Goal: Task Accomplishment & Management: Manage account settings

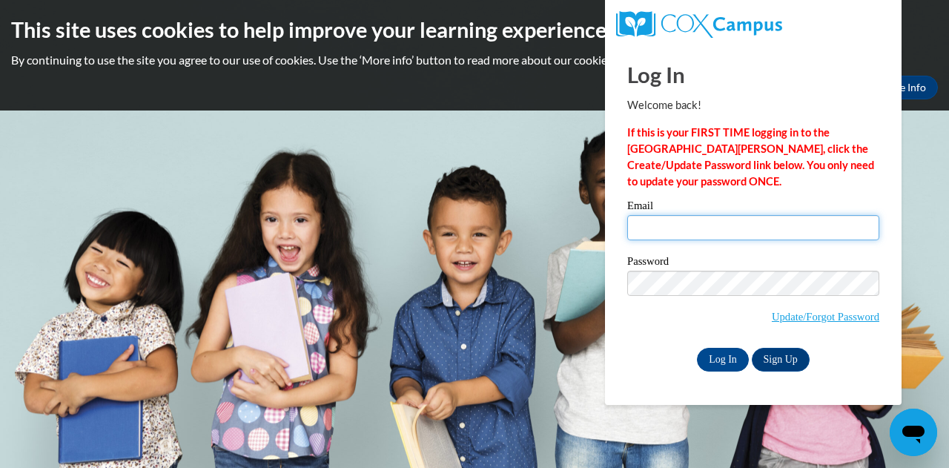
click at [652, 231] on input "Email" at bounding box center [753, 227] width 252 height 25
type input "lourdes@readers2leaders.org"
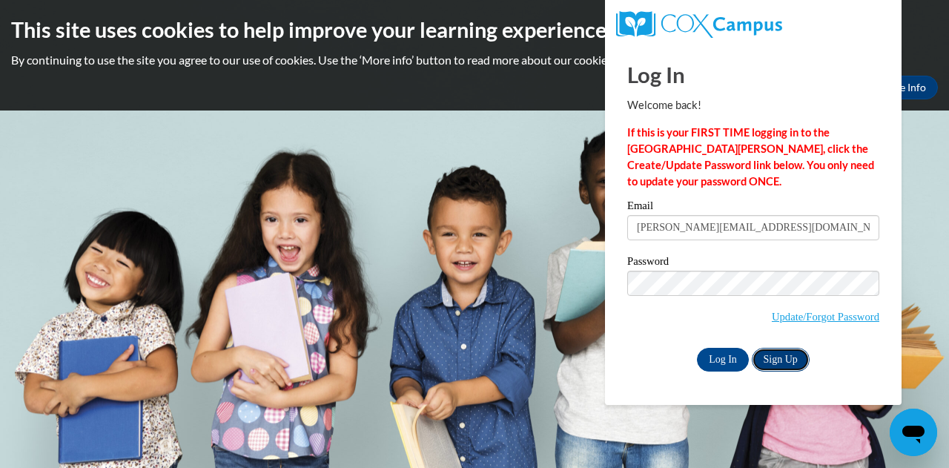
click at [772, 356] on link "Sign Up" at bounding box center [781, 360] width 58 height 24
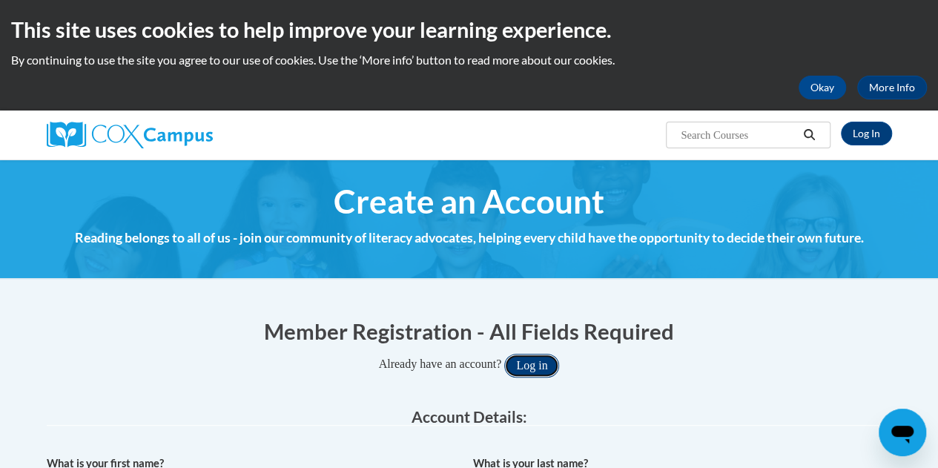
click at [531, 364] on button "Log in" at bounding box center [531, 366] width 55 height 24
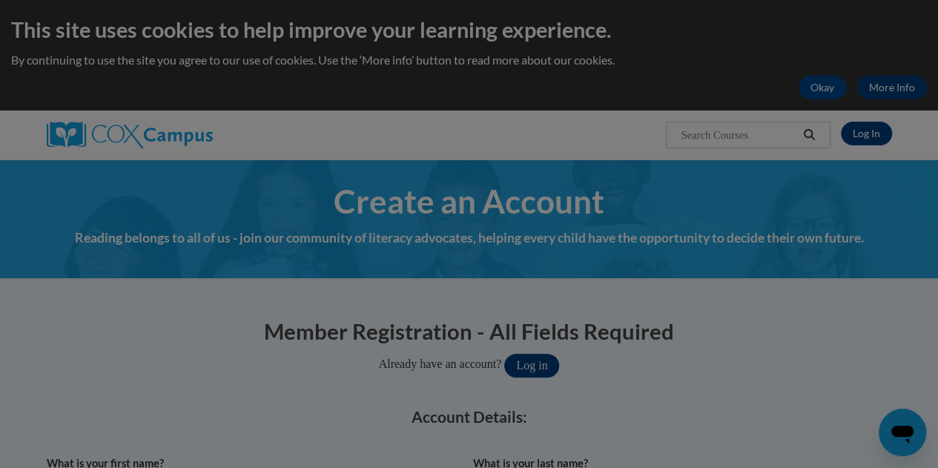
scroll to position [56, 0]
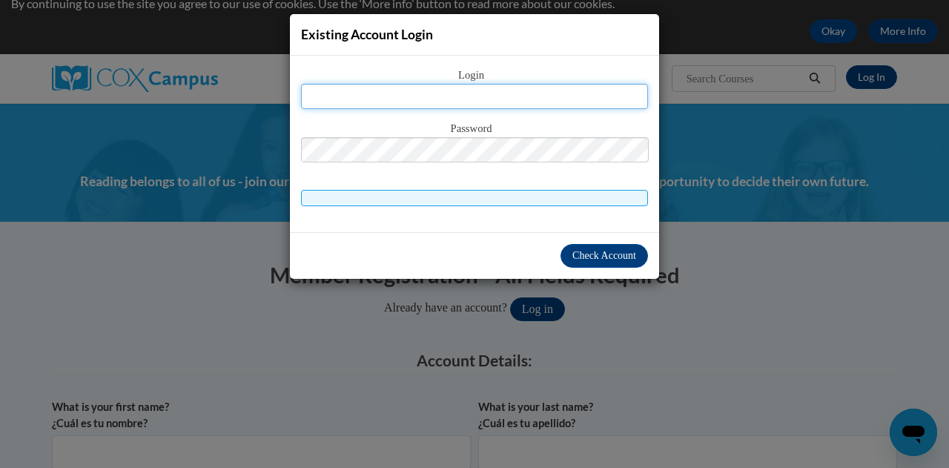
click at [446, 96] on input "text" at bounding box center [474, 96] width 347 height 25
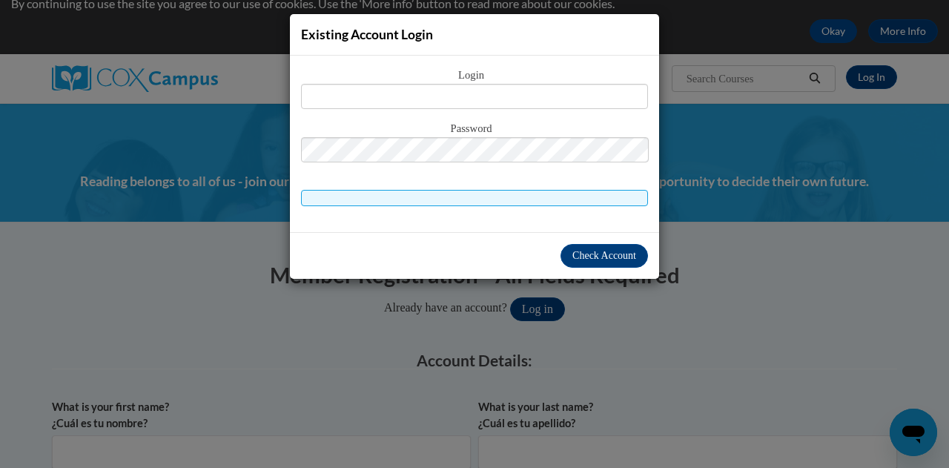
click at [741, 286] on div "Existing Account Login Login Password" at bounding box center [474, 234] width 949 height 468
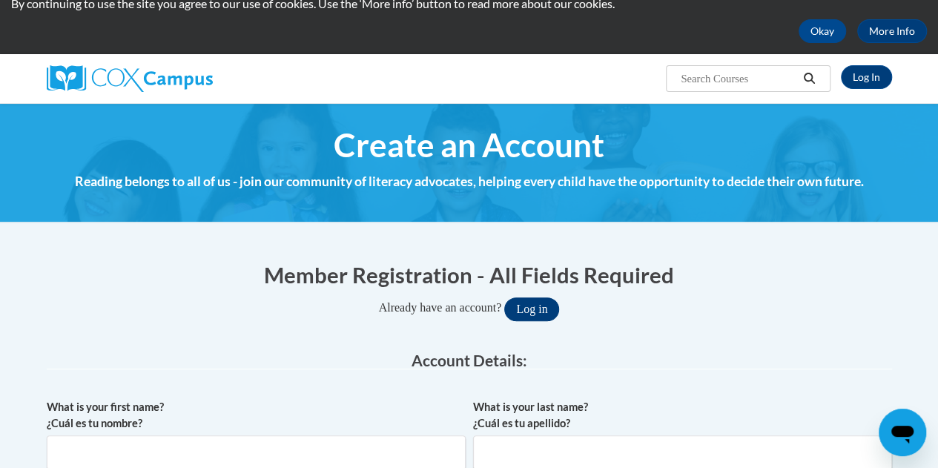
scroll to position [0, 0]
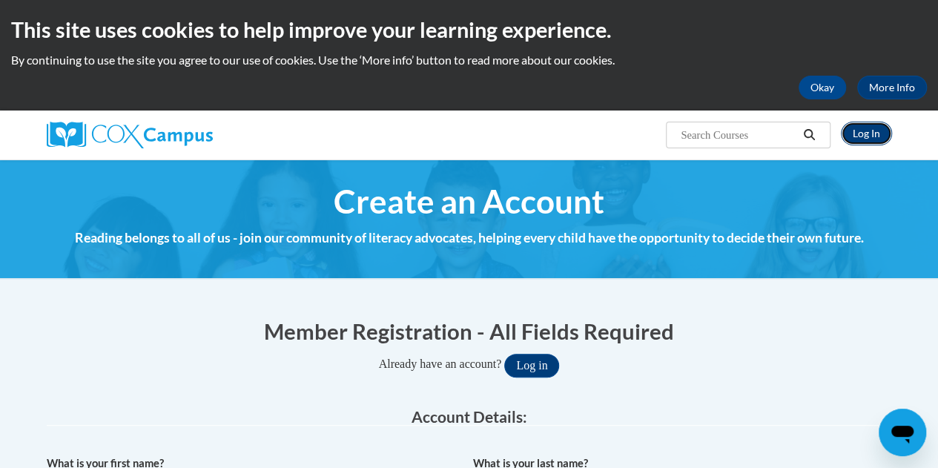
click at [858, 131] on link "Log In" at bounding box center [866, 134] width 51 height 24
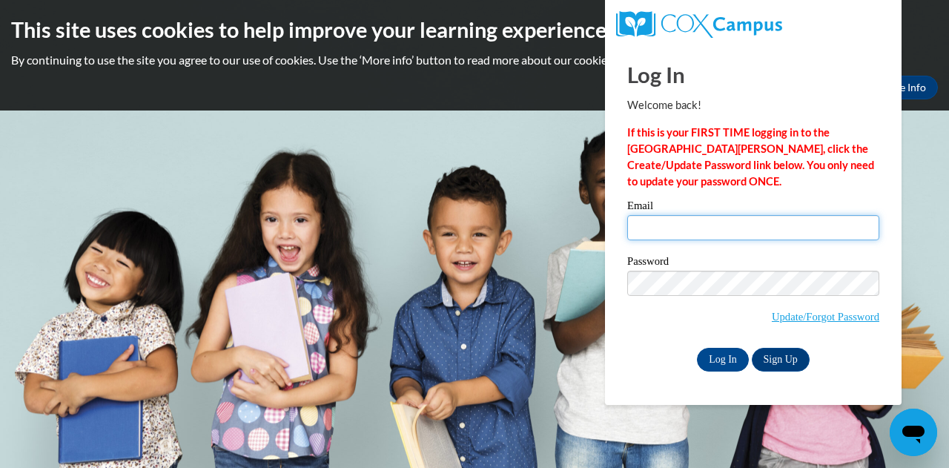
click at [673, 230] on input "Email" at bounding box center [753, 227] width 252 height 25
type input "[PERSON_NAME][EMAIL_ADDRESS][DOMAIN_NAME]"
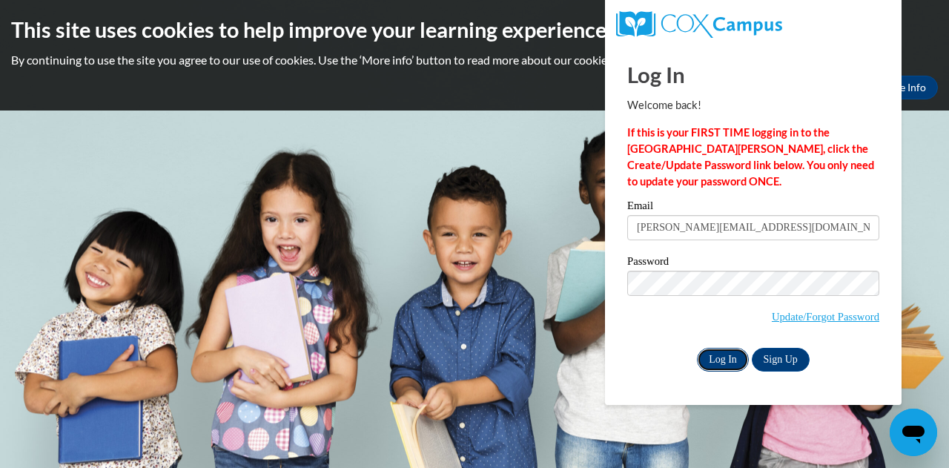
click at [722, 360] on input "Log In" at bounding box center [723, 360] width 52 height 24
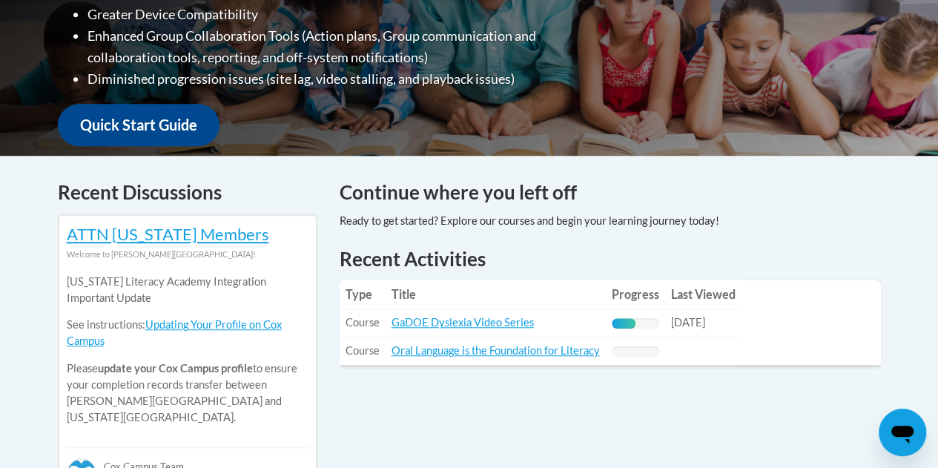
scroll to position [519, 0]
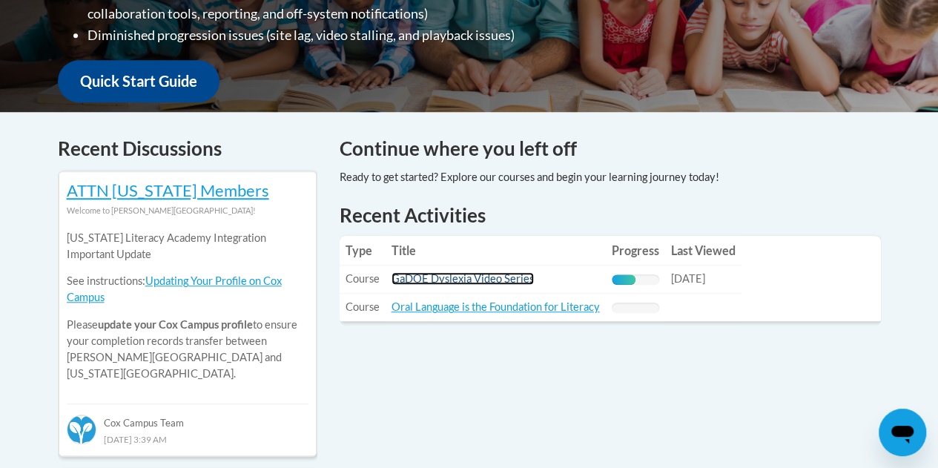
click at [485, 274] on link "GaDOE Dyslexia Video Series" at bounding box center [462, 278] width 142 height 13
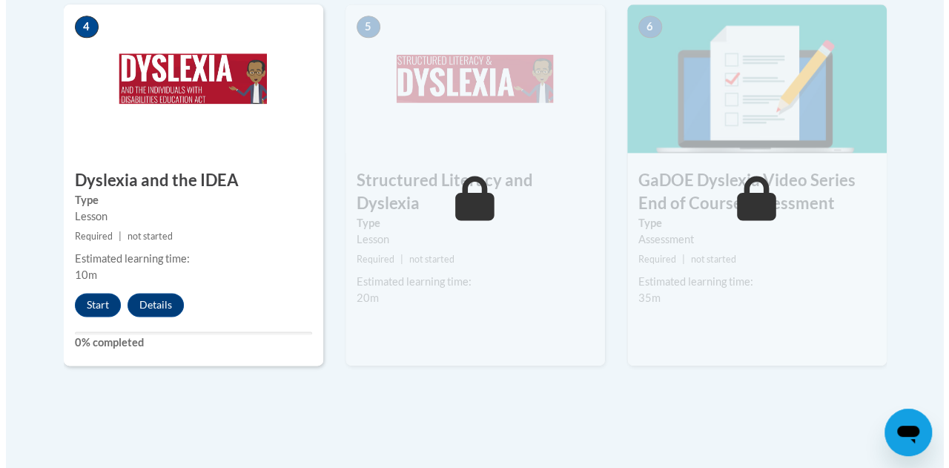
scroll to position [964, 0]
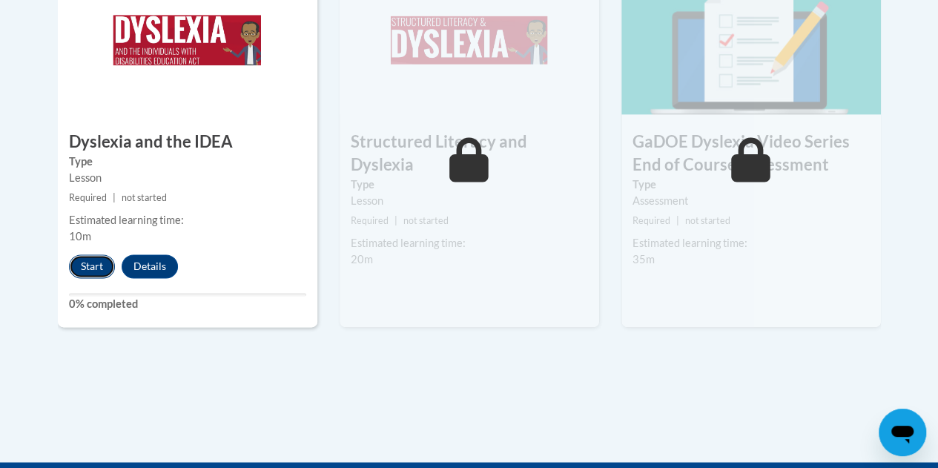
click at [93, 261] on button "Start" at bounding box center [92, 266] width 46 height 24
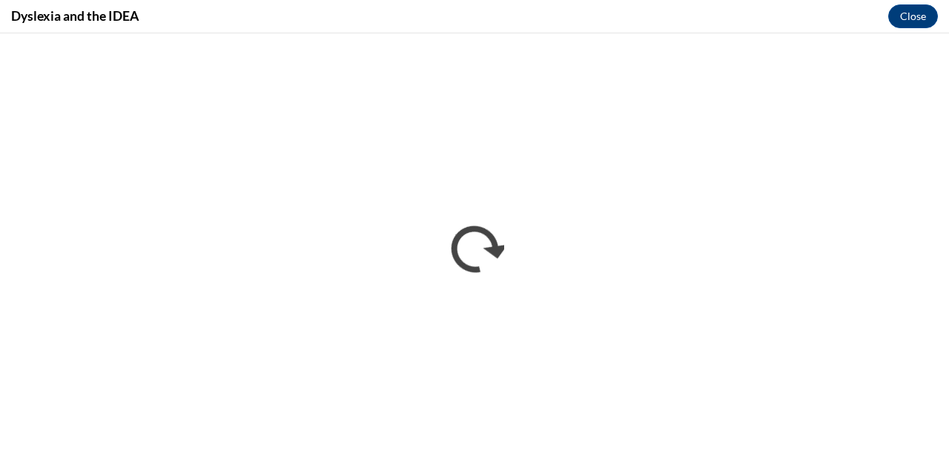
scroll to position [0, 0]
